Goal: Task Accomplishment & Management: Manage account settings

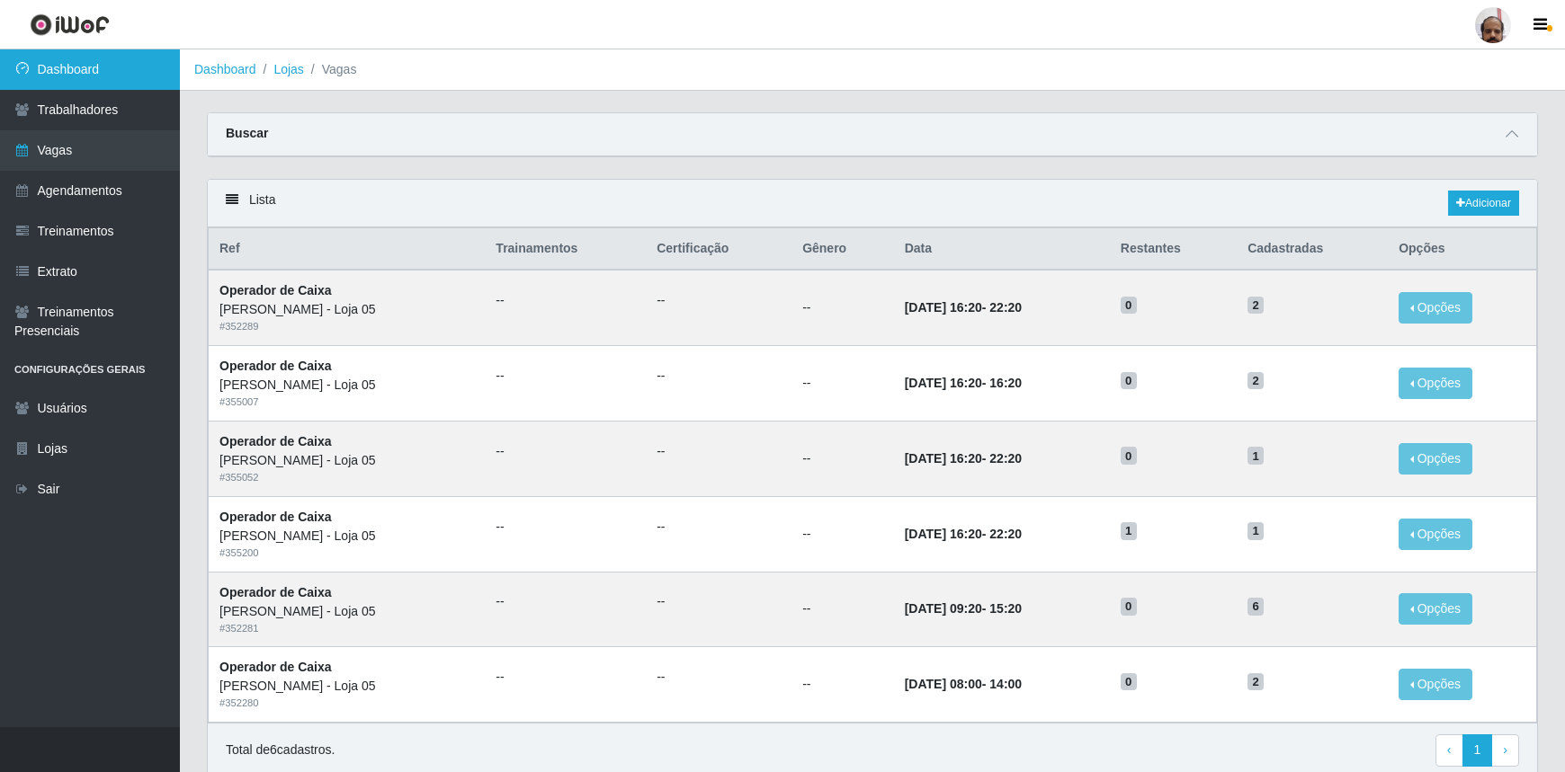
click at [76, 73] on link "Dashboard" at bounding box center [90, 69] width 180 height 40
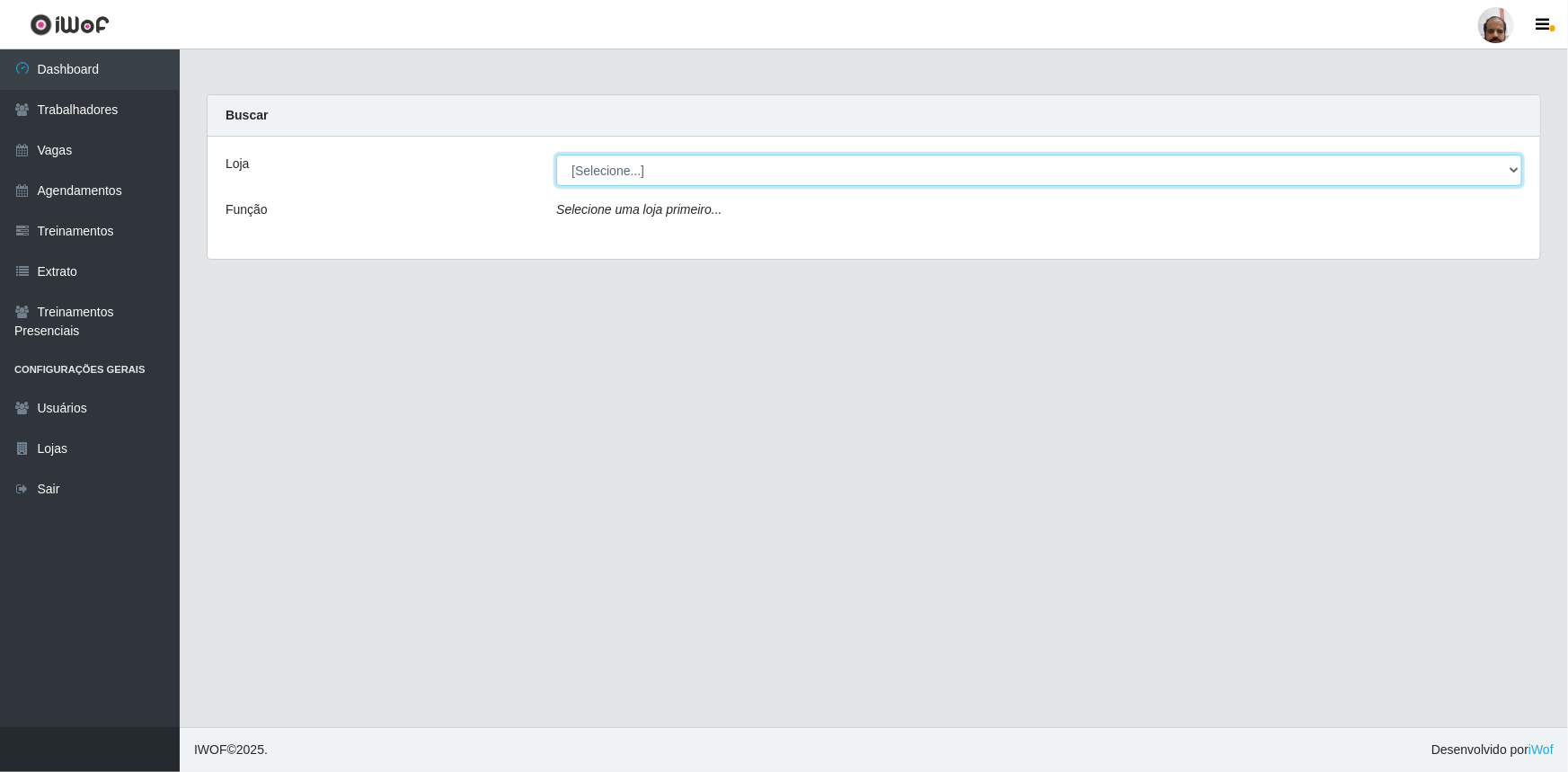
click at [611, 177] on select "[Selecione...] Mar Vermelho - Loja 05" at bounding box center [1039, 170] width 966 height 31
select select "252"
click at [557, 155] on select "[Selecione...] Mar Vermelho - Loja 05" at bounding box center [1039, 170] width 966 height 31
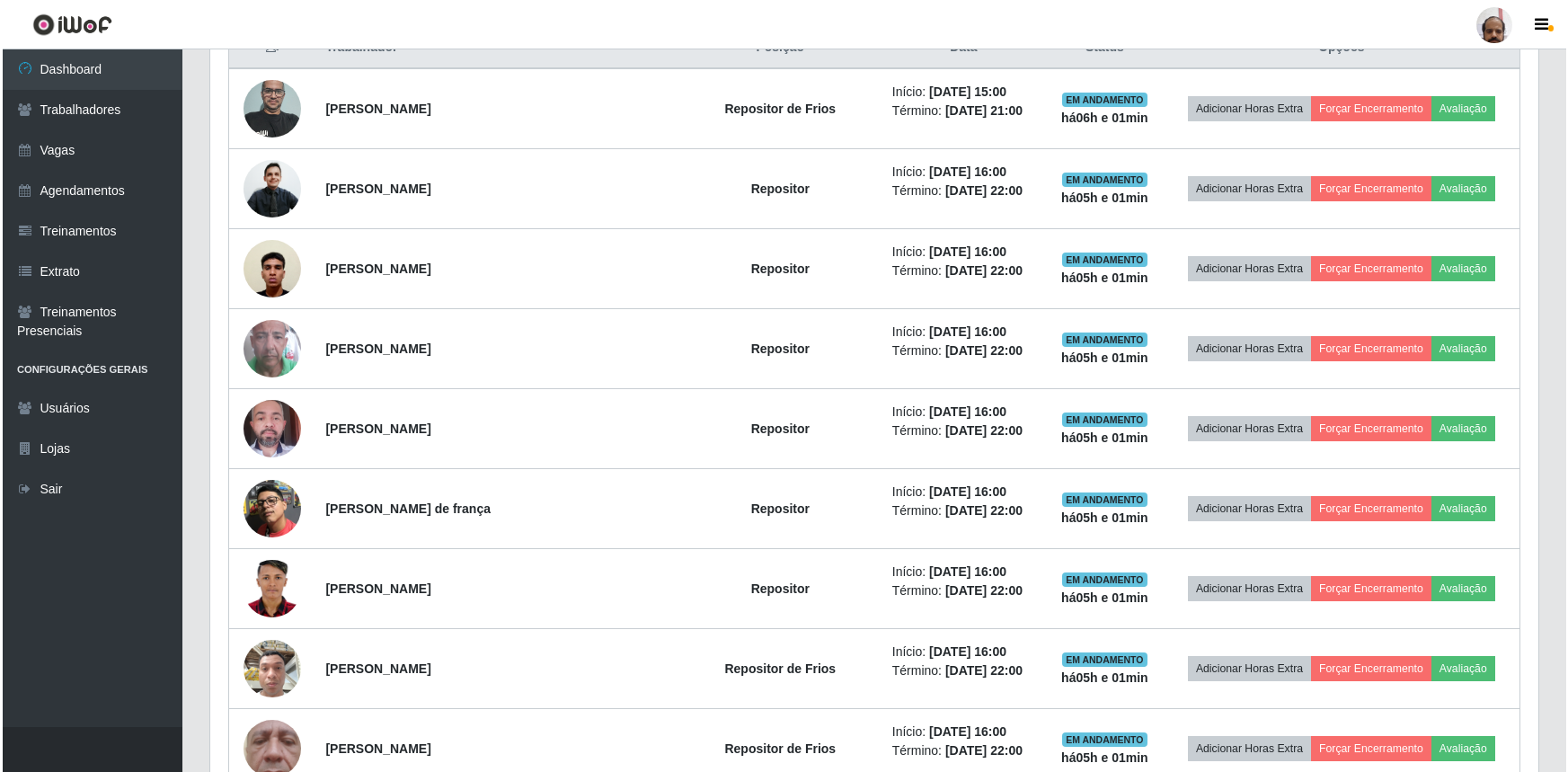
scroll to position [736, 0]
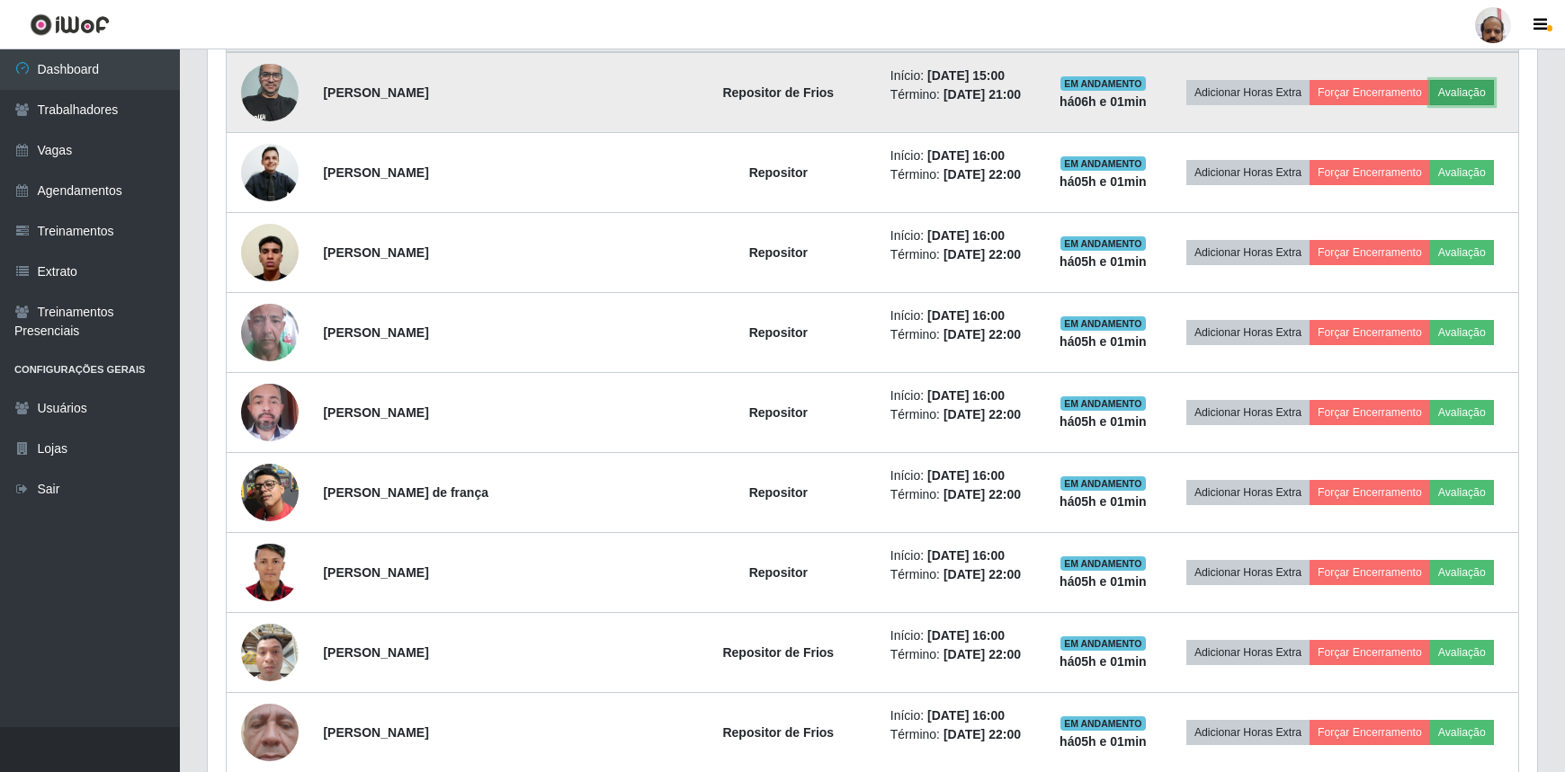
click at [1478, 98] on button "Avaliação" at bounding box center [1462, 92] width 64 height 25
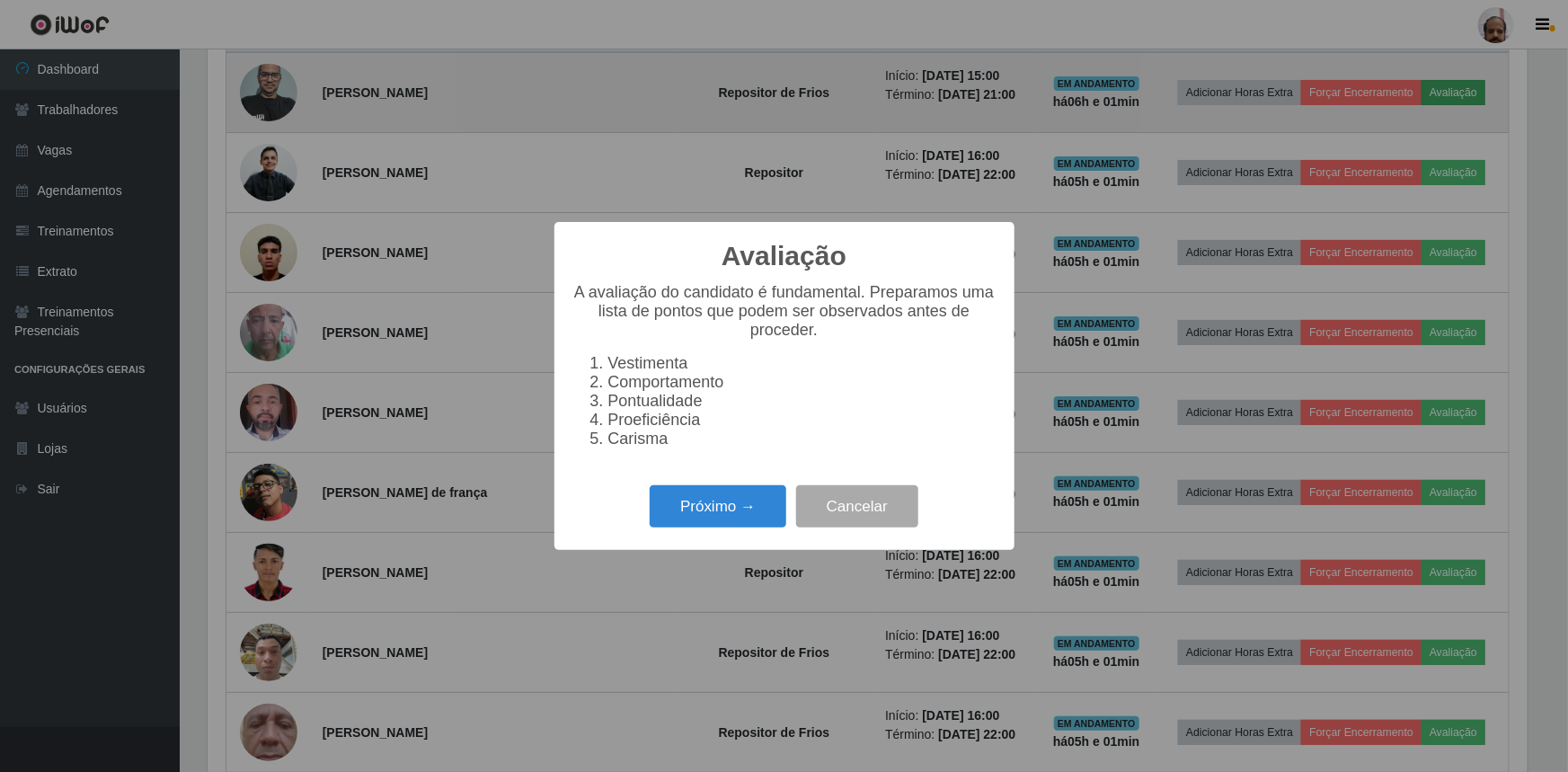
scroll to position [373, 1320]
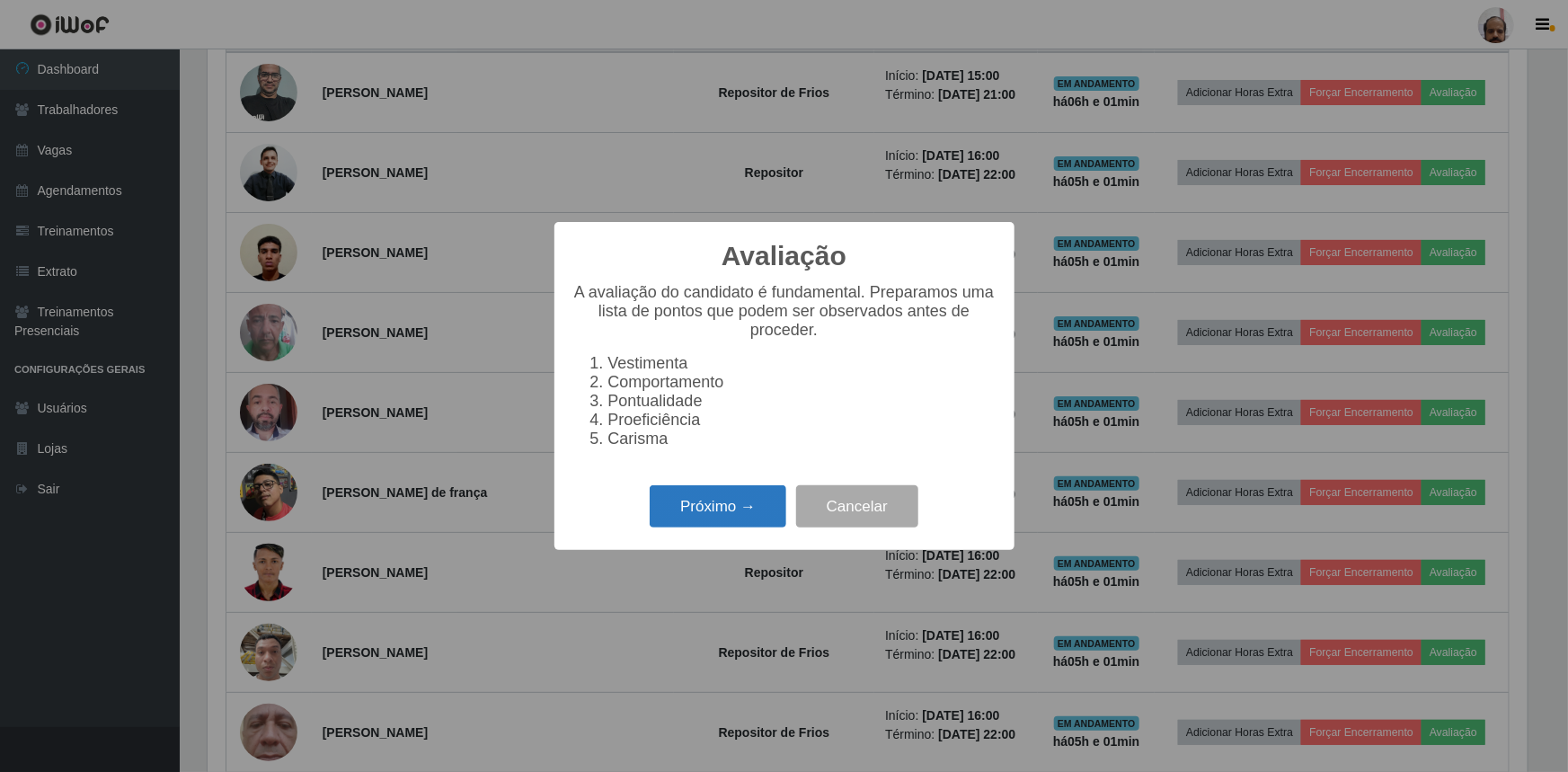
click at [748, 510] on button "Próximo →" at bounding box center [718, 507] width 137 height 42
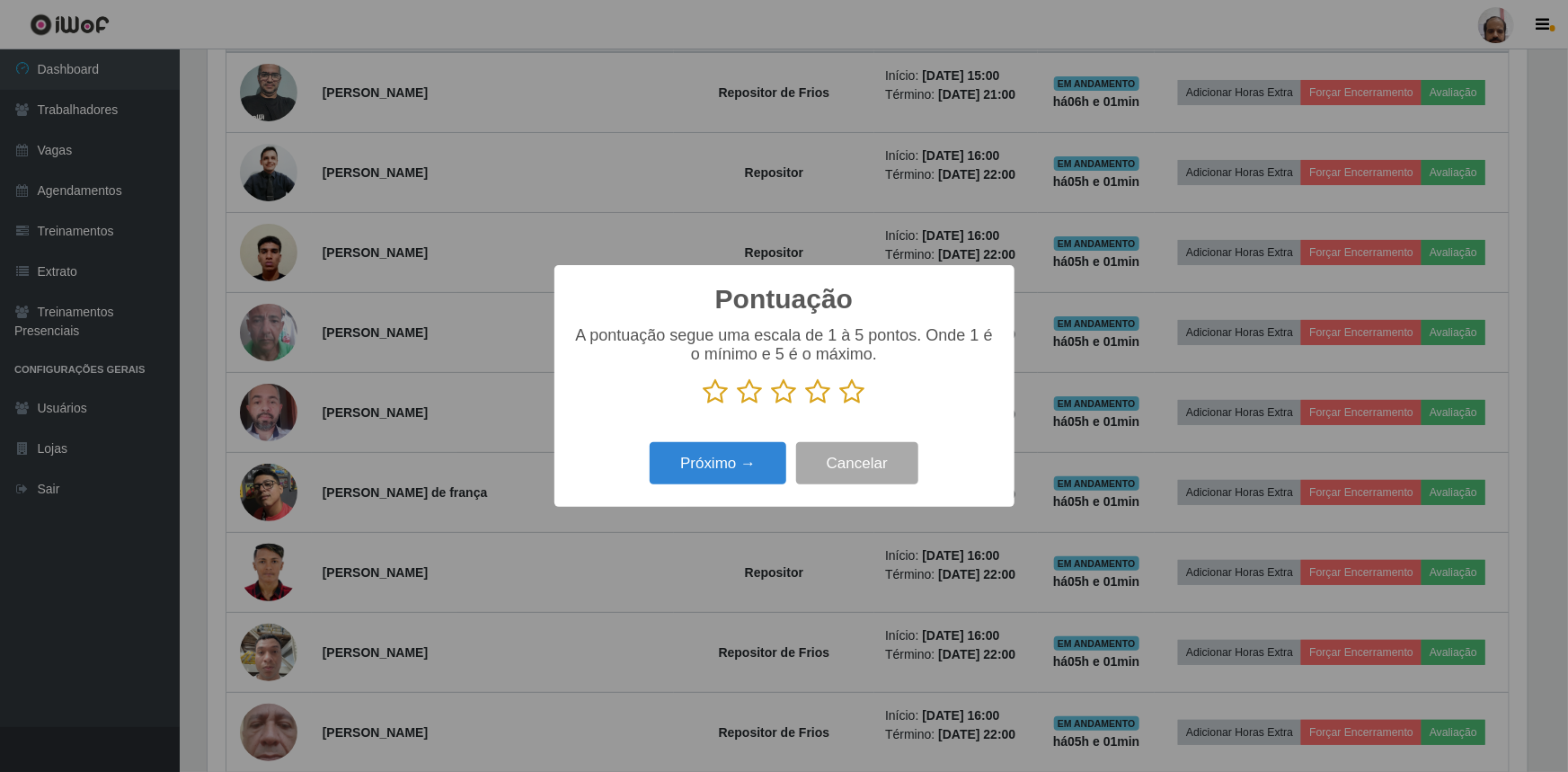
click at [852, 407] on div "A pontuação segue uma escala de 1 à 5 pontos. Onde 1 é o mínimo e 5 é o máximo." at bounding box center [784, 373] width 424 height 94
click at [847, 395] on icon at bounding box center [852, 392] width 25 height 27
click at [840, 406] on input "radio" at bounding box center [840, 406] width 0 height 0
click at [769, 460] on button "Próximo →" at bounding box center [718, 463] width 137 height 42
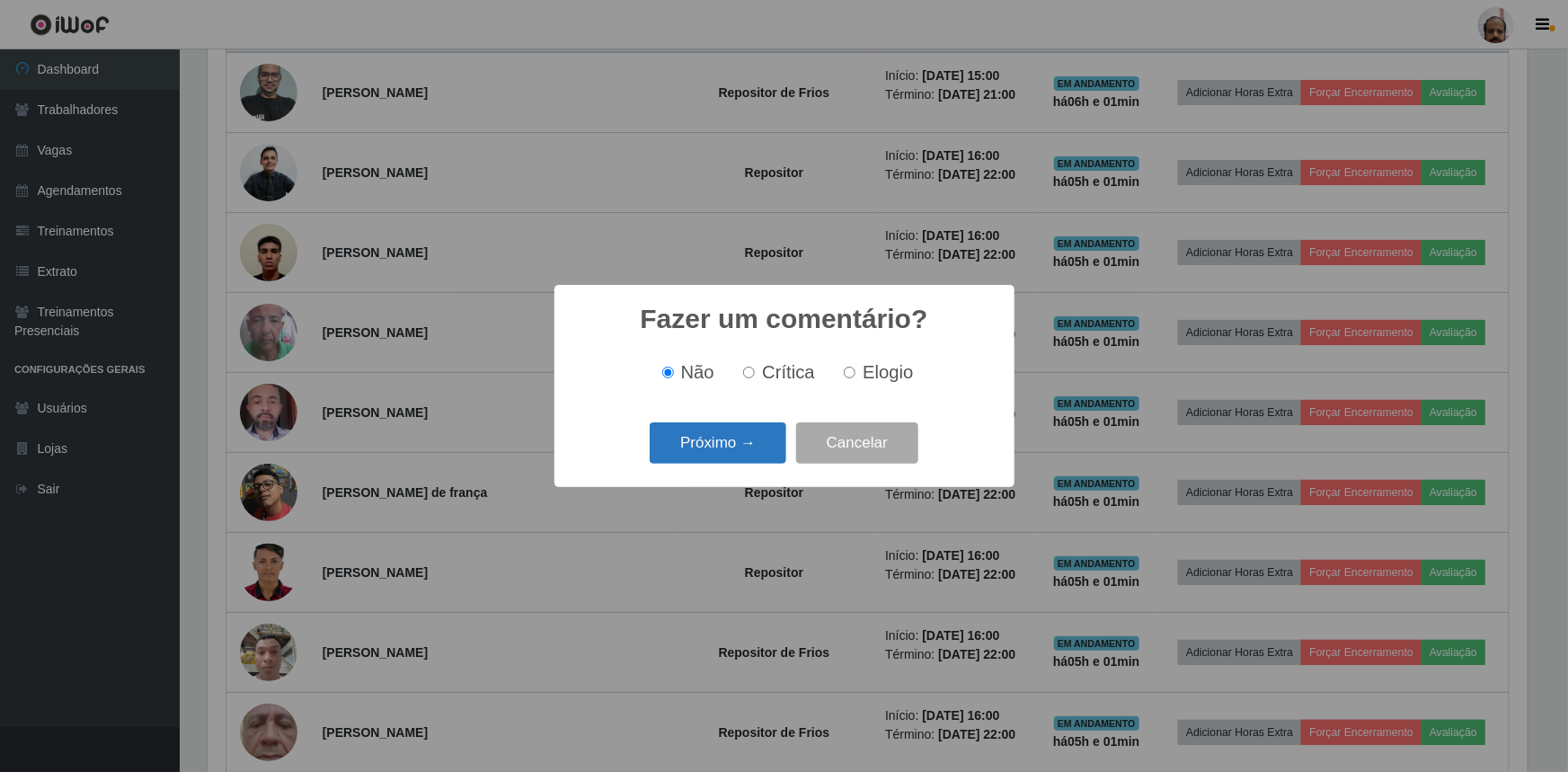
click at [749, 449] on button "Próximo →" at bounding box center [718, 444] width 137 height 42
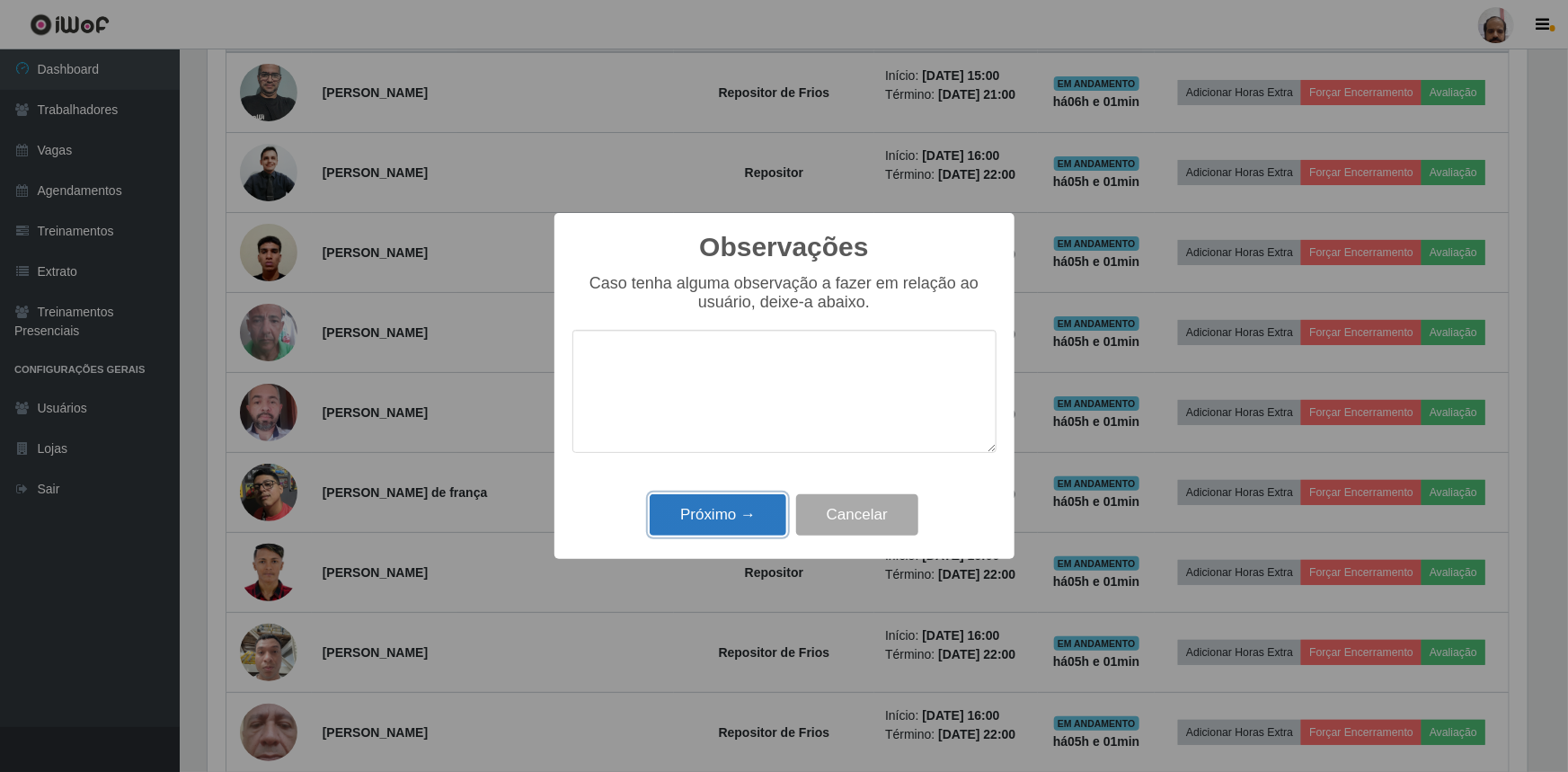
click at [747, 514] on button "Próximo →" at bounding box center [718, 516] width 137 height 42
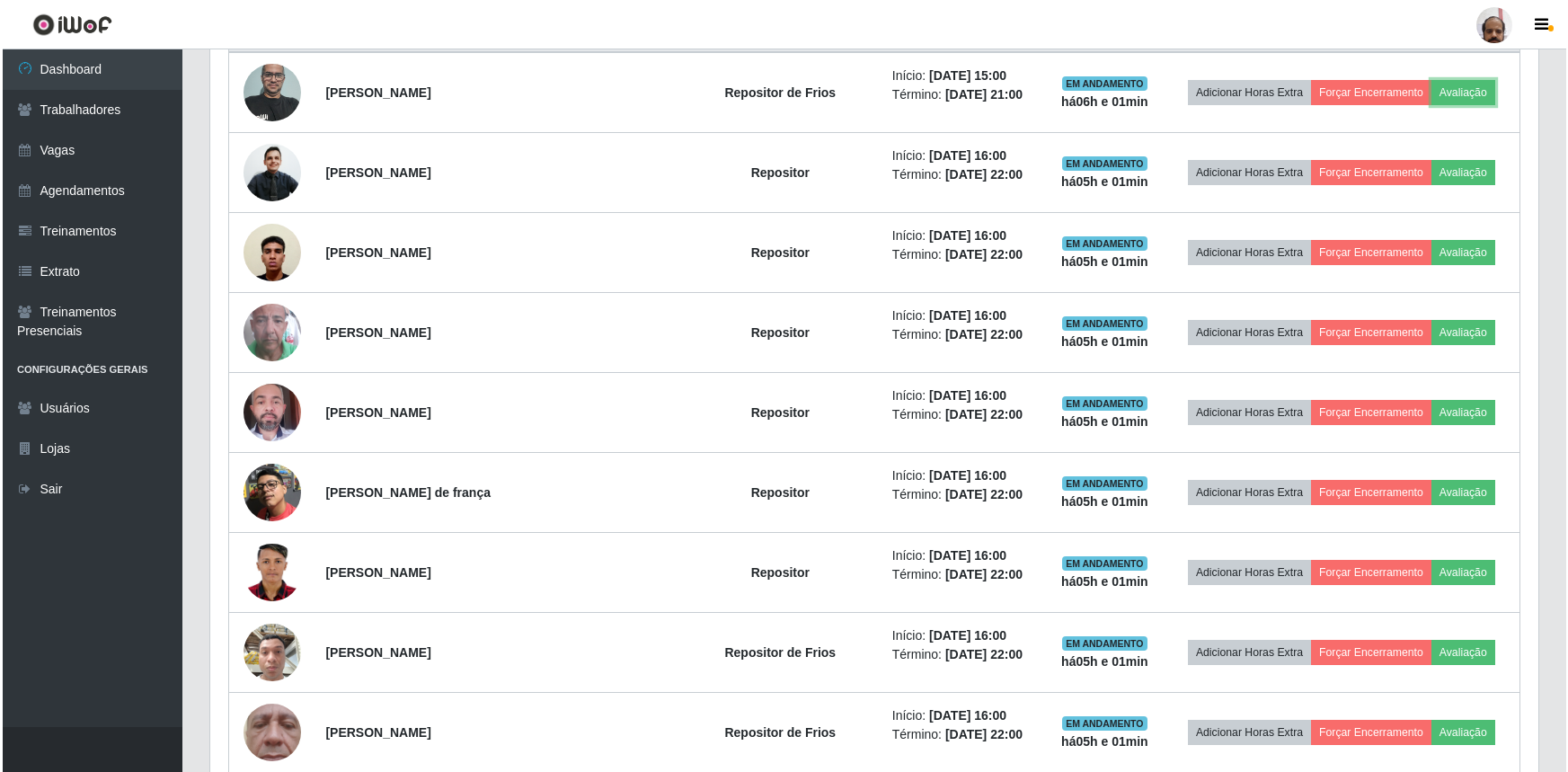
scroll to position [373, 1328]
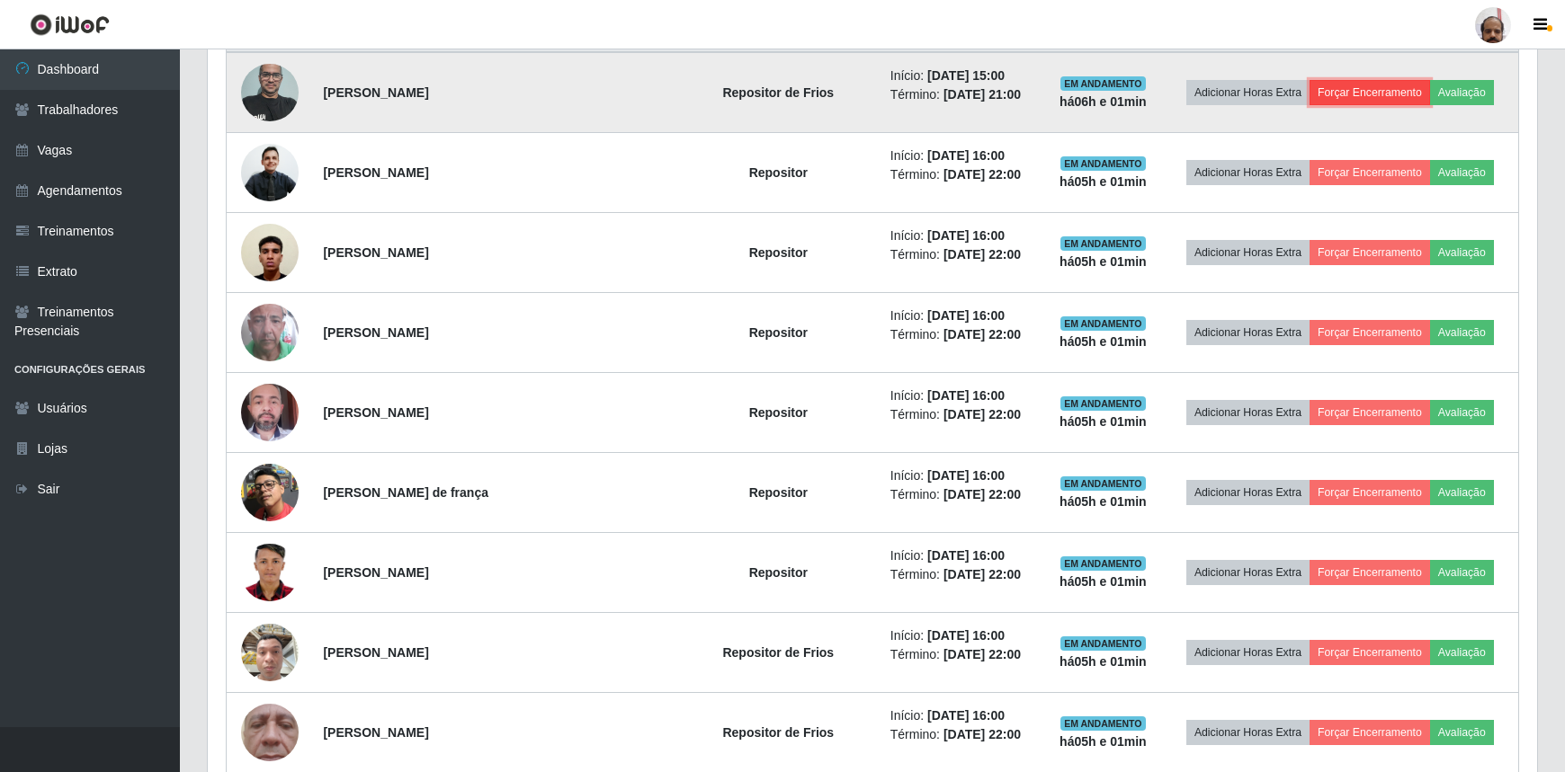
click at [1368, 98] on button "Forçar Encerramento" at bounding box center [1369, 92] width 120 height 25
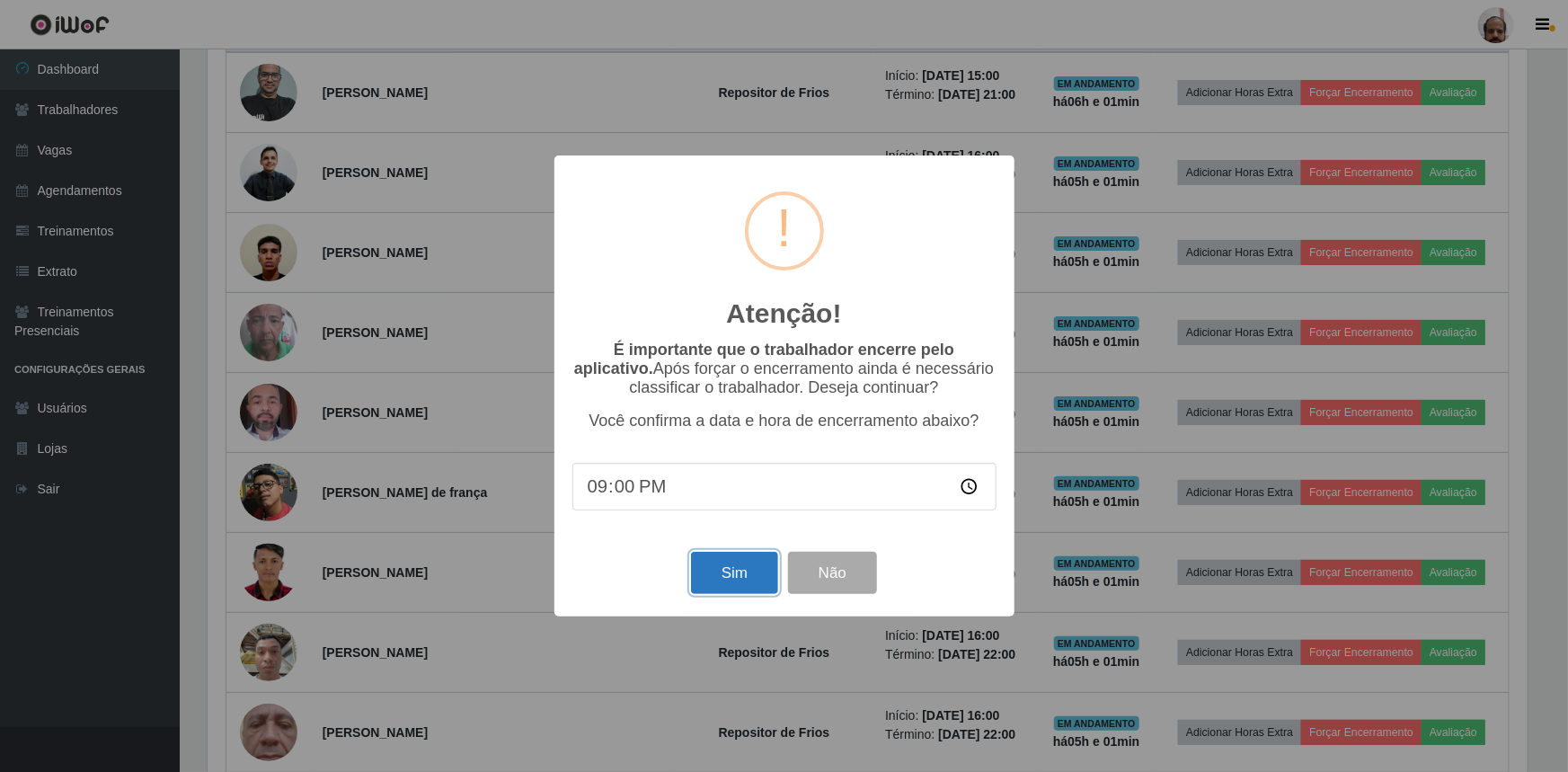
click at [719, 586] on button "Sim" at bounding box center [735, 573] width 87 height 42
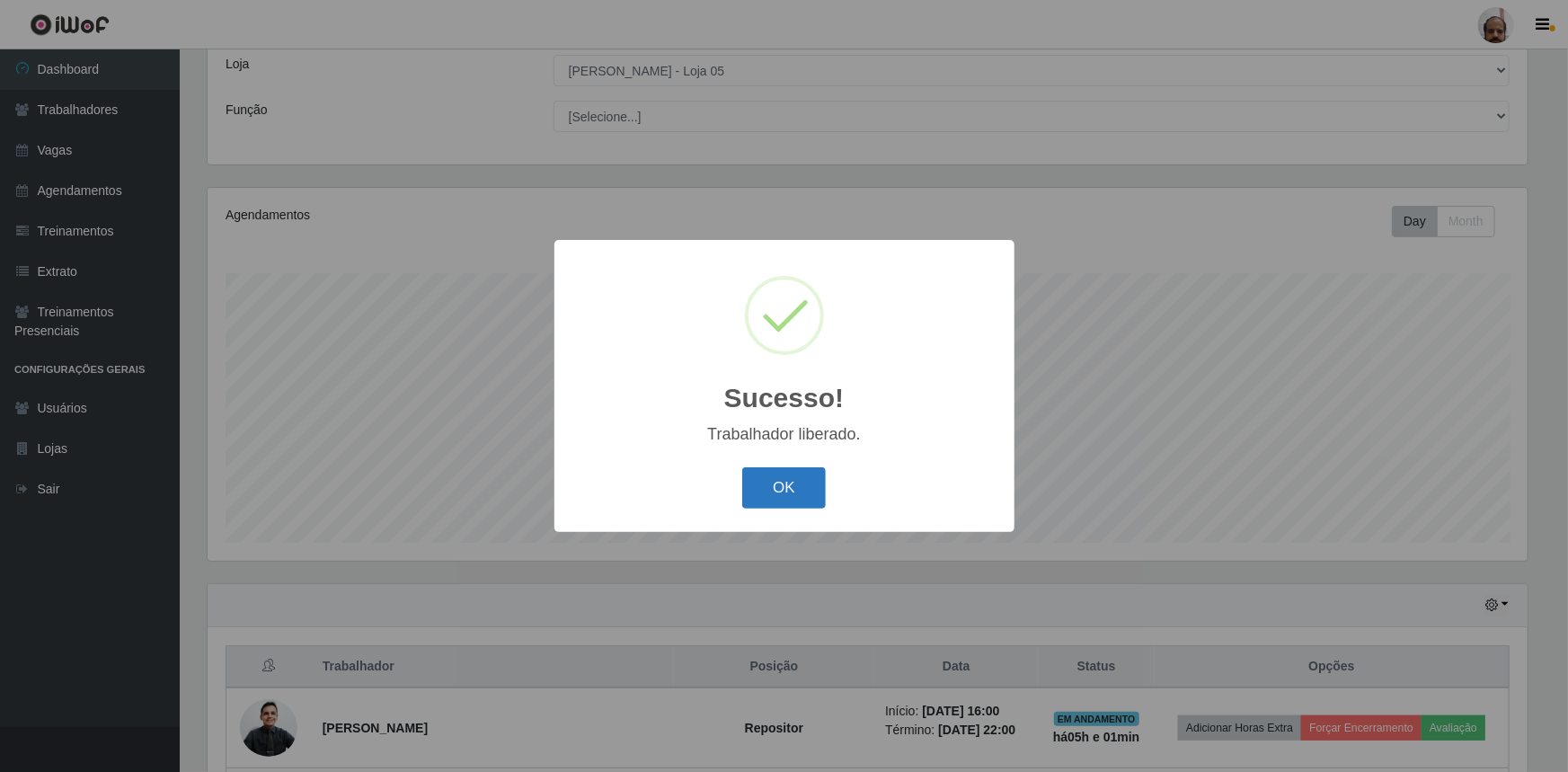
click at [776, 495] on button "OK" at bounding box center [784, 489] width 84 height 42
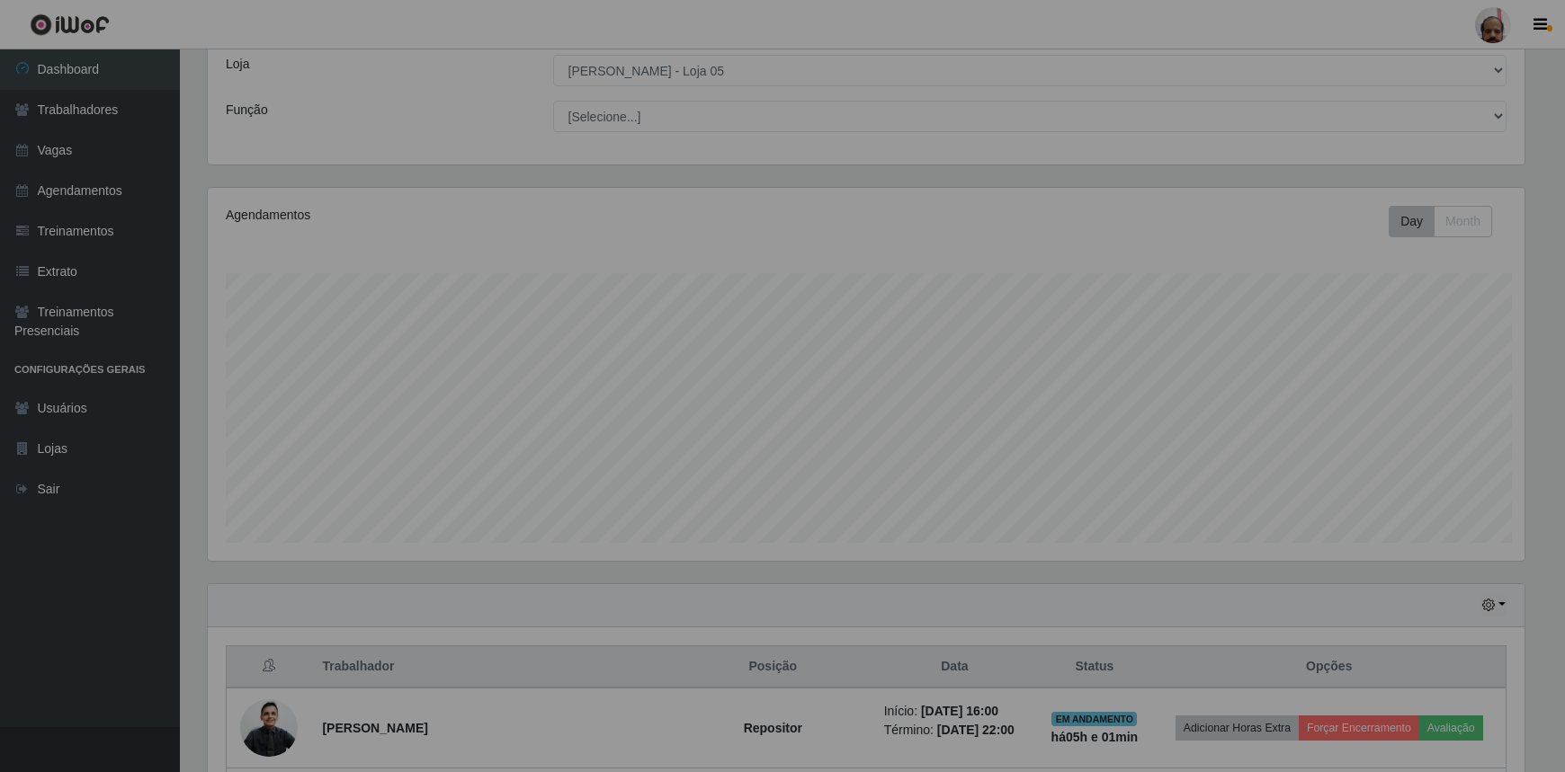
scroll to position [373, 1329]
